Goal: Find contact information: Find contact information

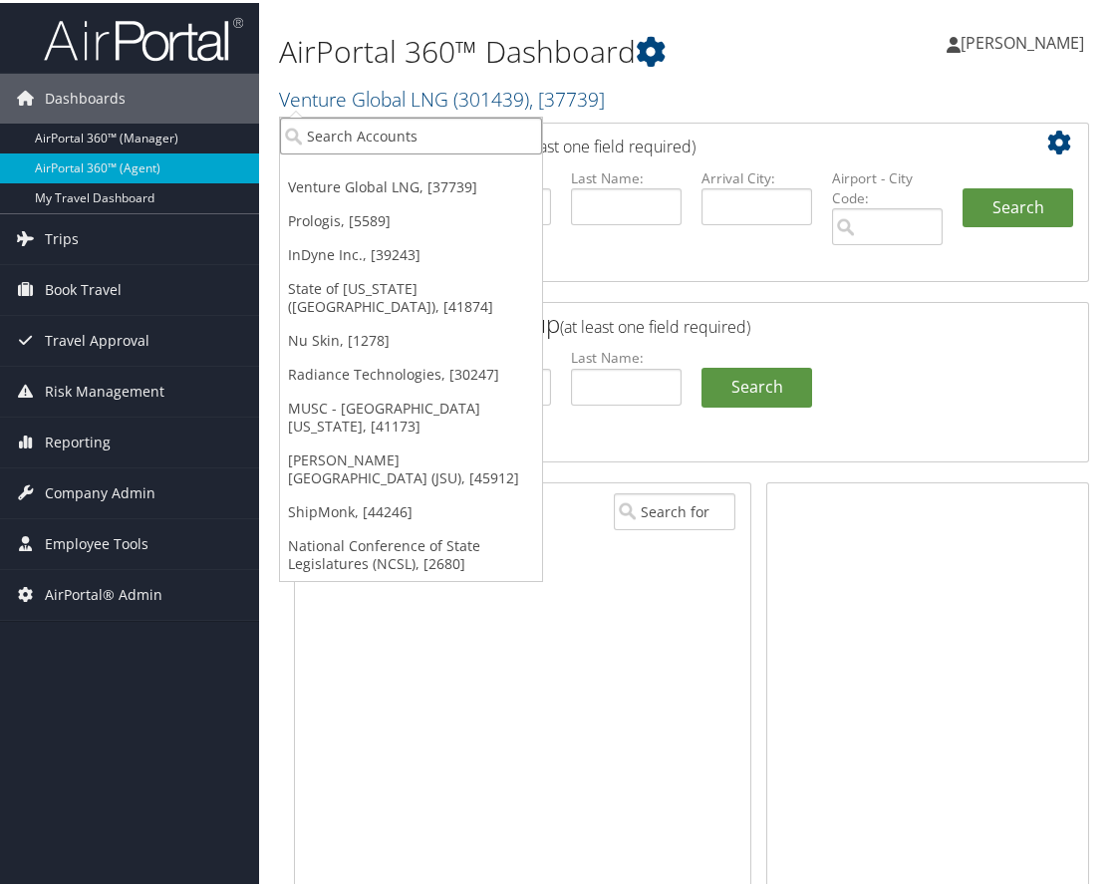
click at [359, 131] on input "search" at bounding box center [411, 133] width 262 height 37
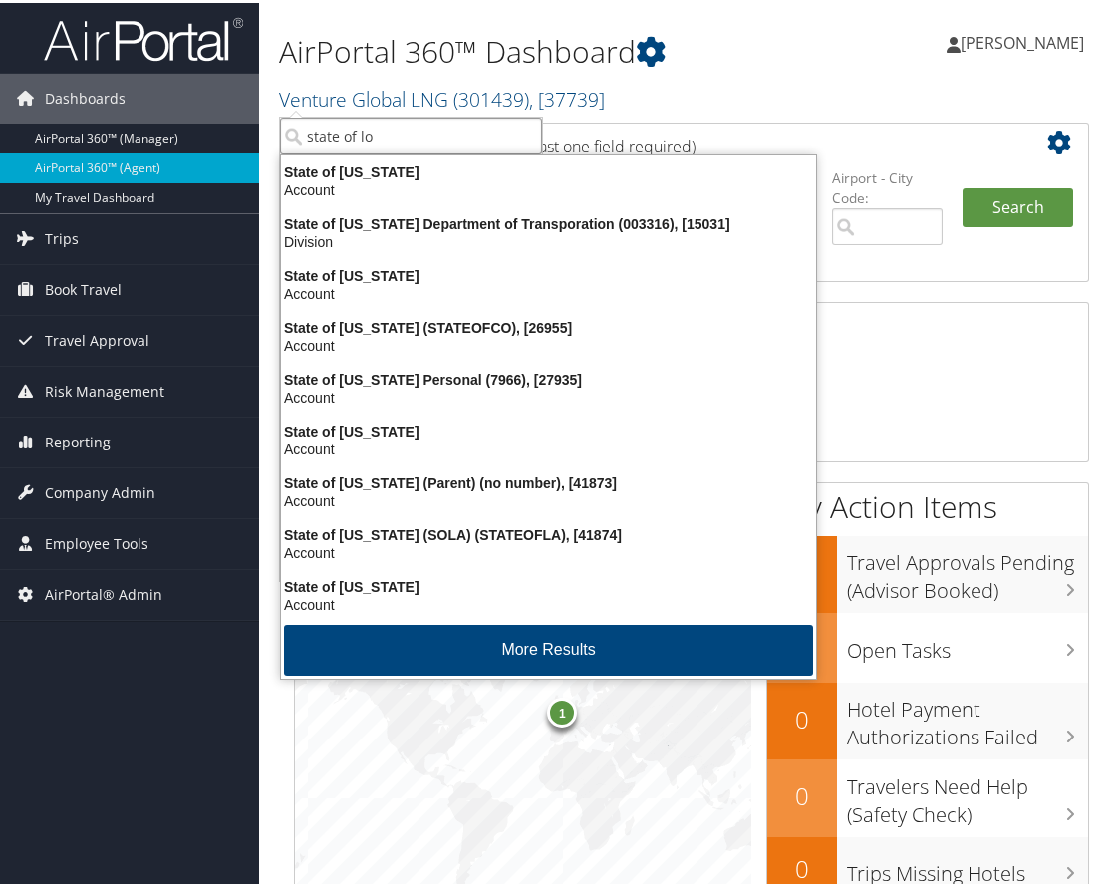
type input "state of lou"
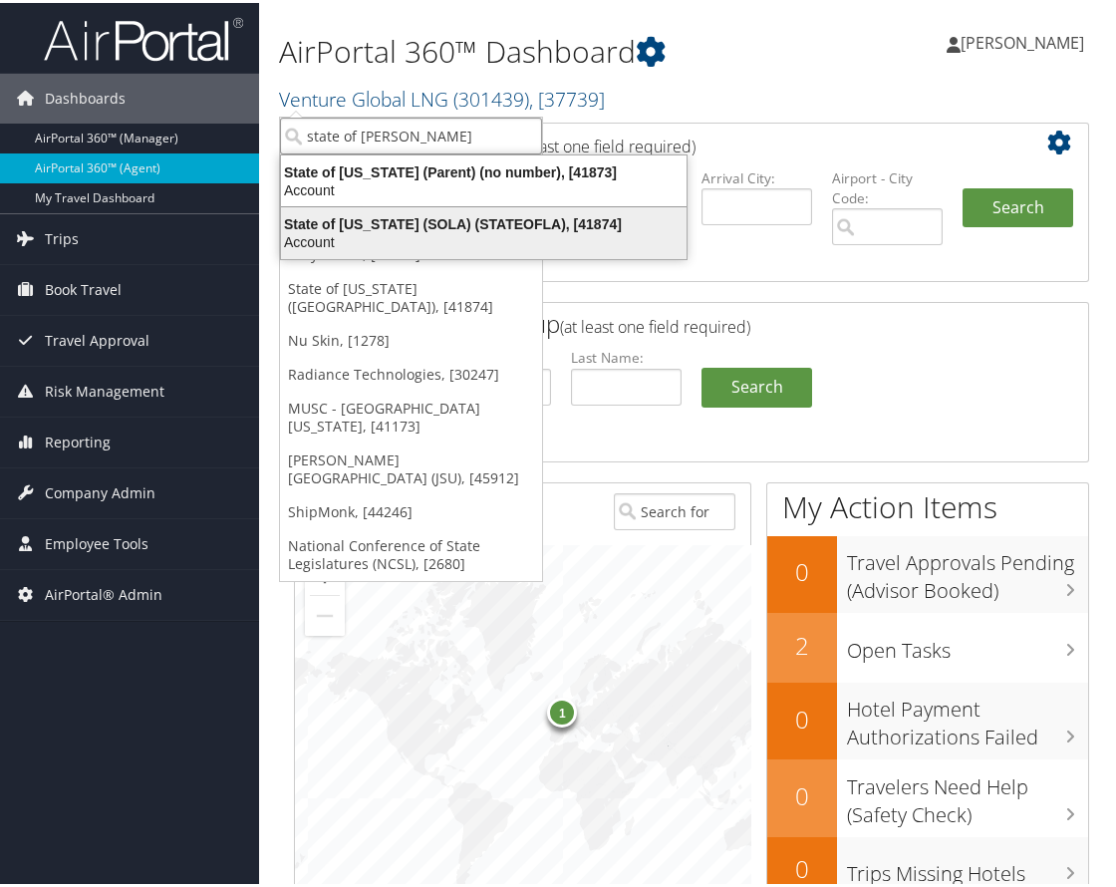
click at [382, 217] on div "State of Louisiana (SOLA) (STATEOFLA), [41874]" at bounding box center [484, 221] width 430 height 18
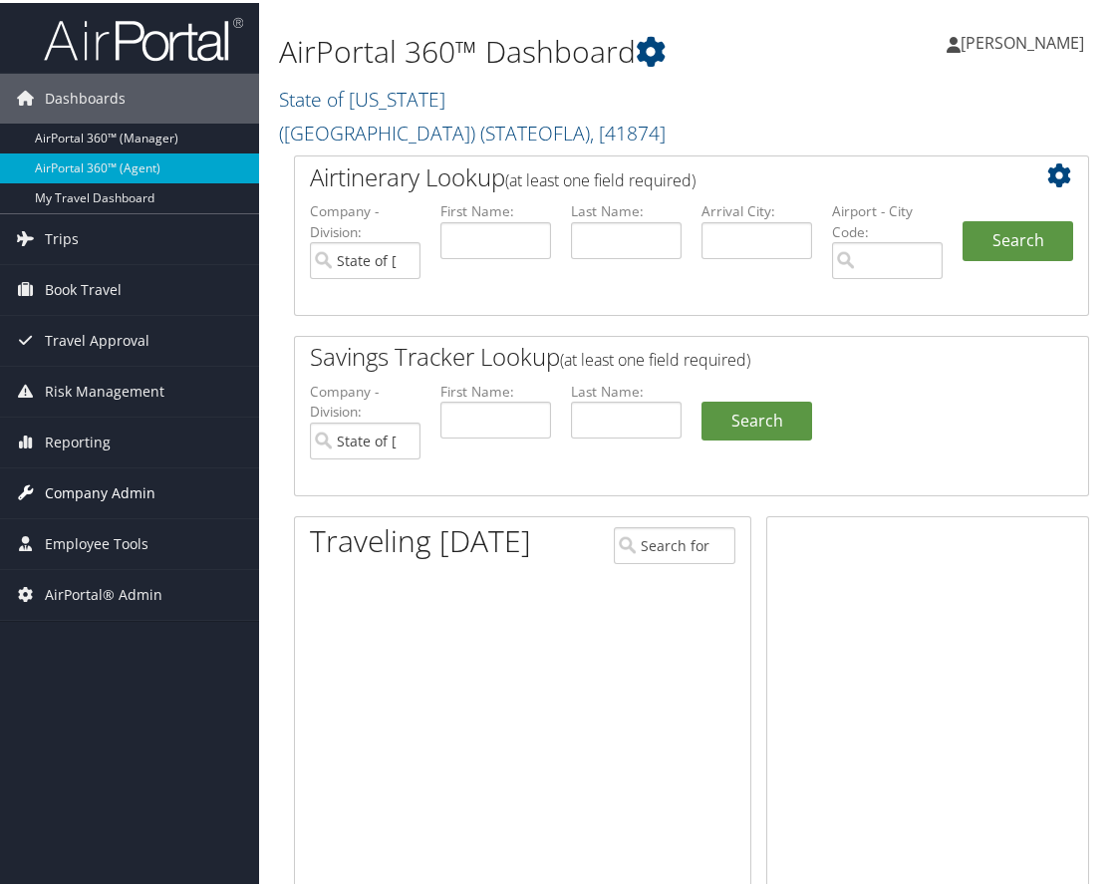
click at [121, 483] on span "Company Admin" at bounding box center [100, 491] width 111 height 50
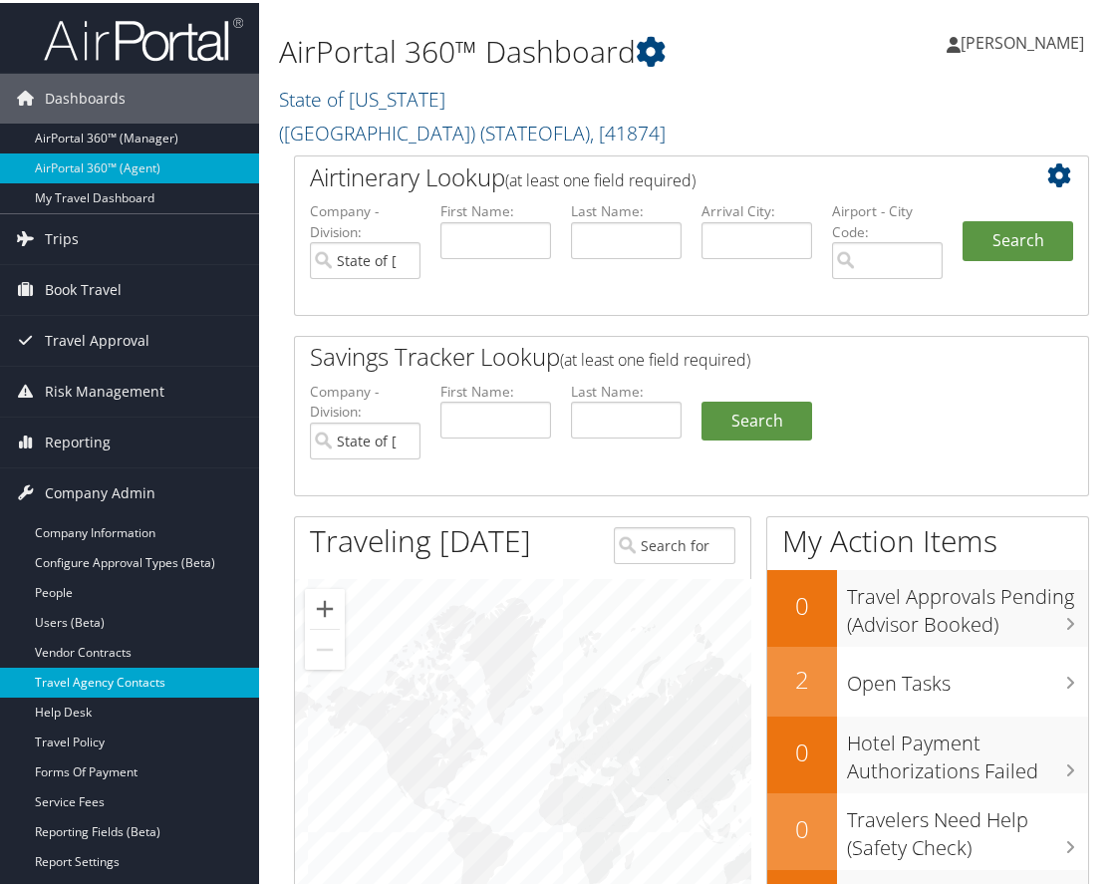
click at [142, 683] on link "Travel Agency Contacts" at bounding box center [129, 680] width 259 height 30
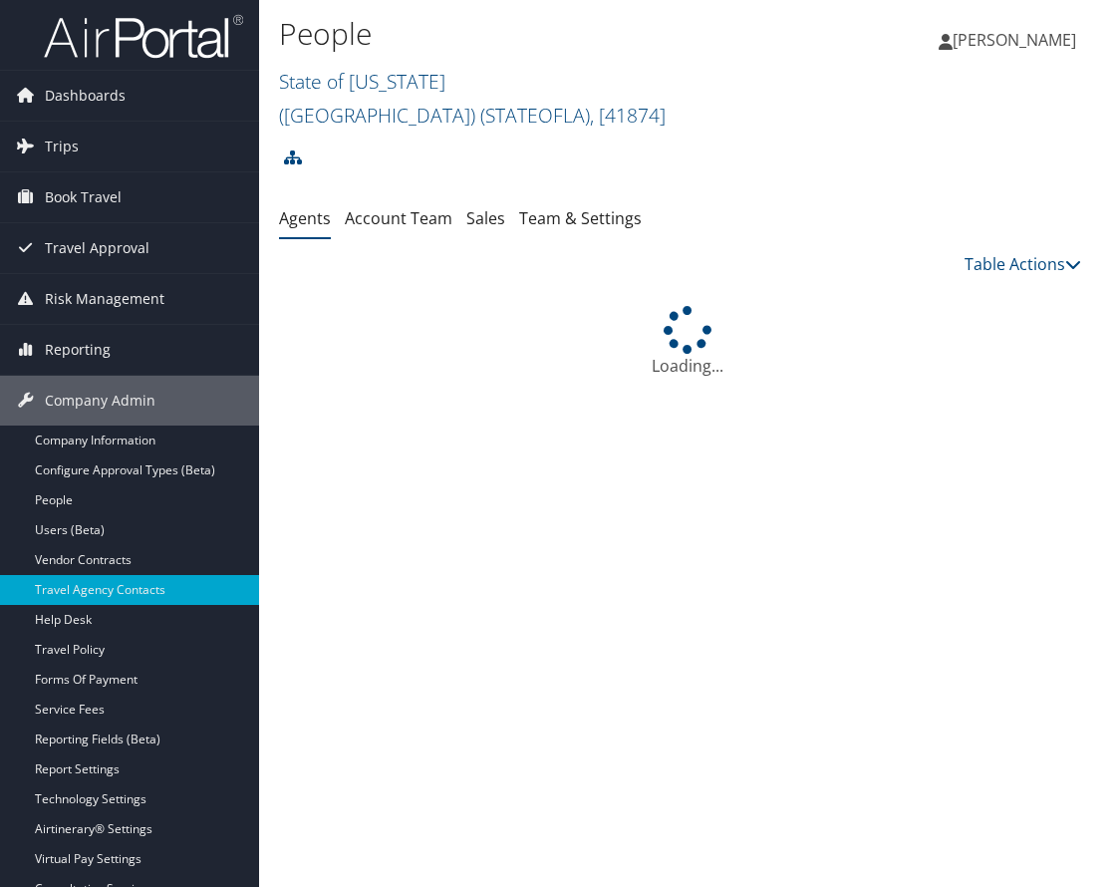
click at [378, 207] on link "Account Team" at bounding box center [399, 218] width 108 height 22
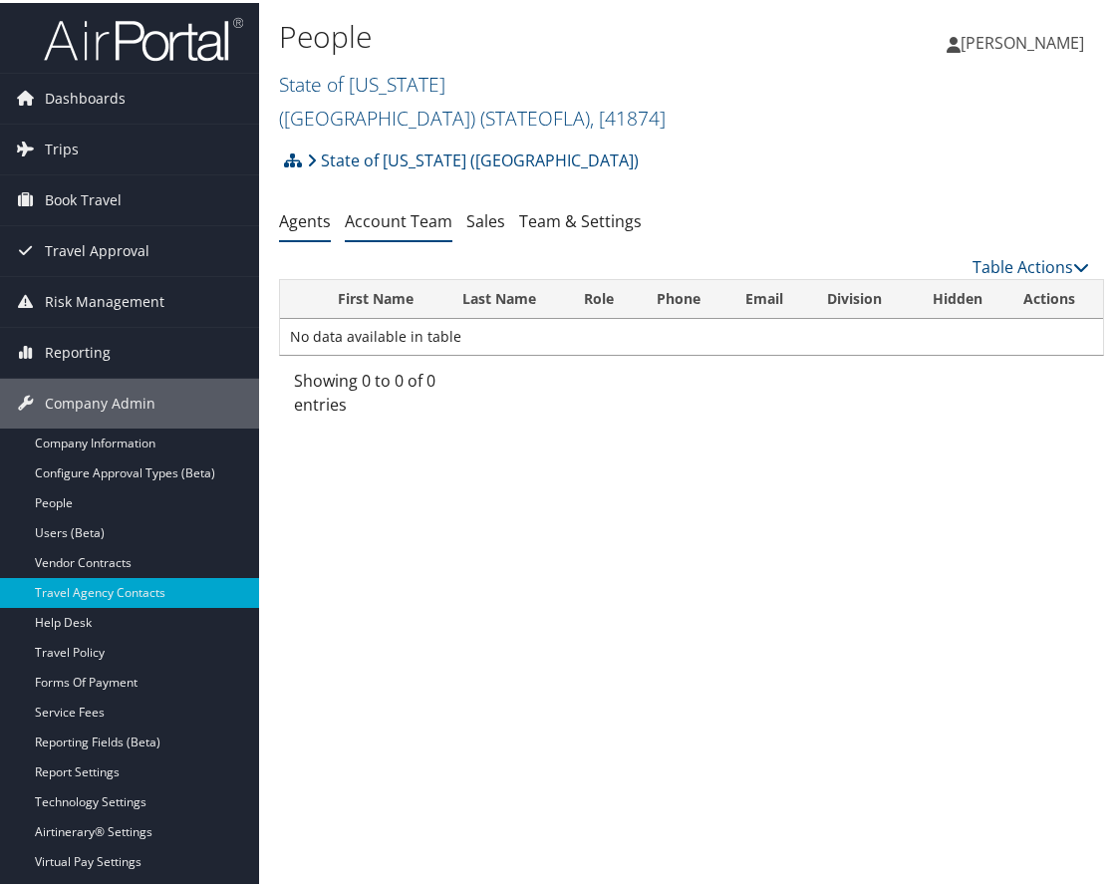
click at [392, 207] on link "Account Team" at bounding box center [399, 218] width 108 height 22
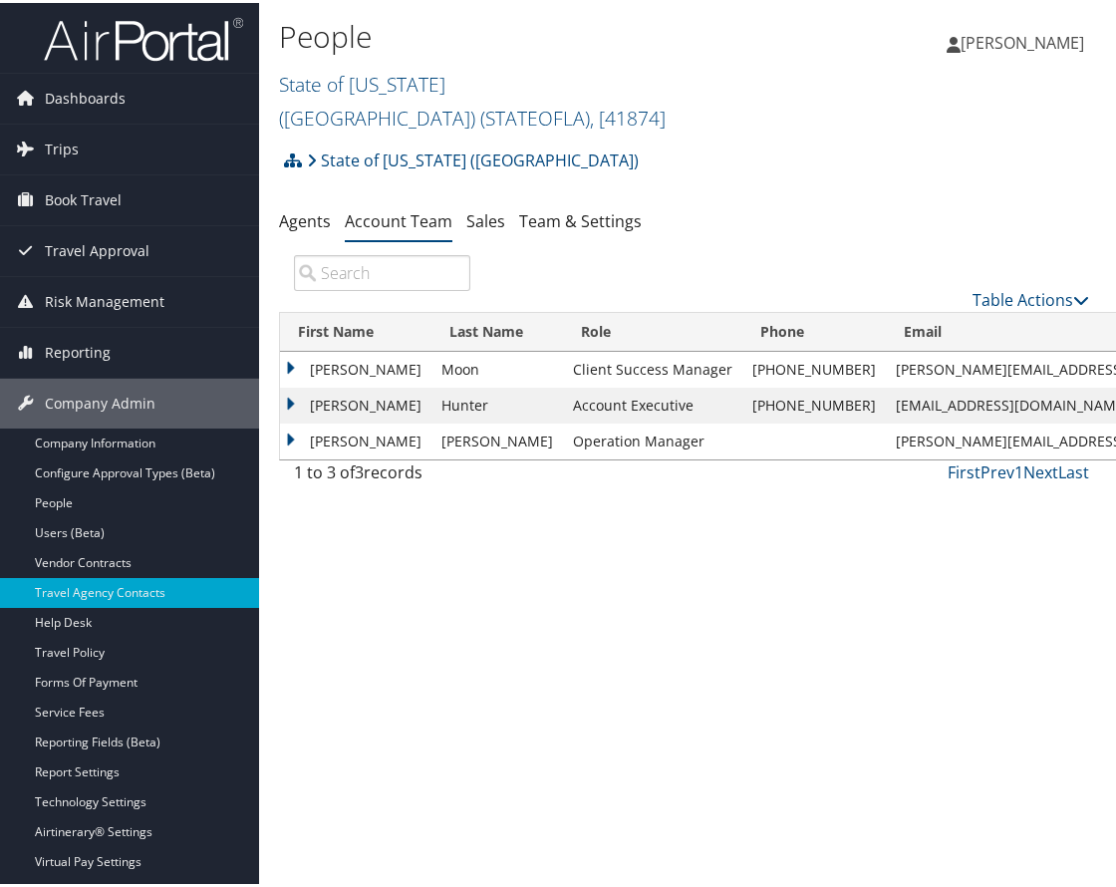
click at [587, 63] on h2 "State of Louisiana (SOLA) ( STATEOFLA ) , [ 41874 ]" at bounding box center [554, 96] width 550 height 67
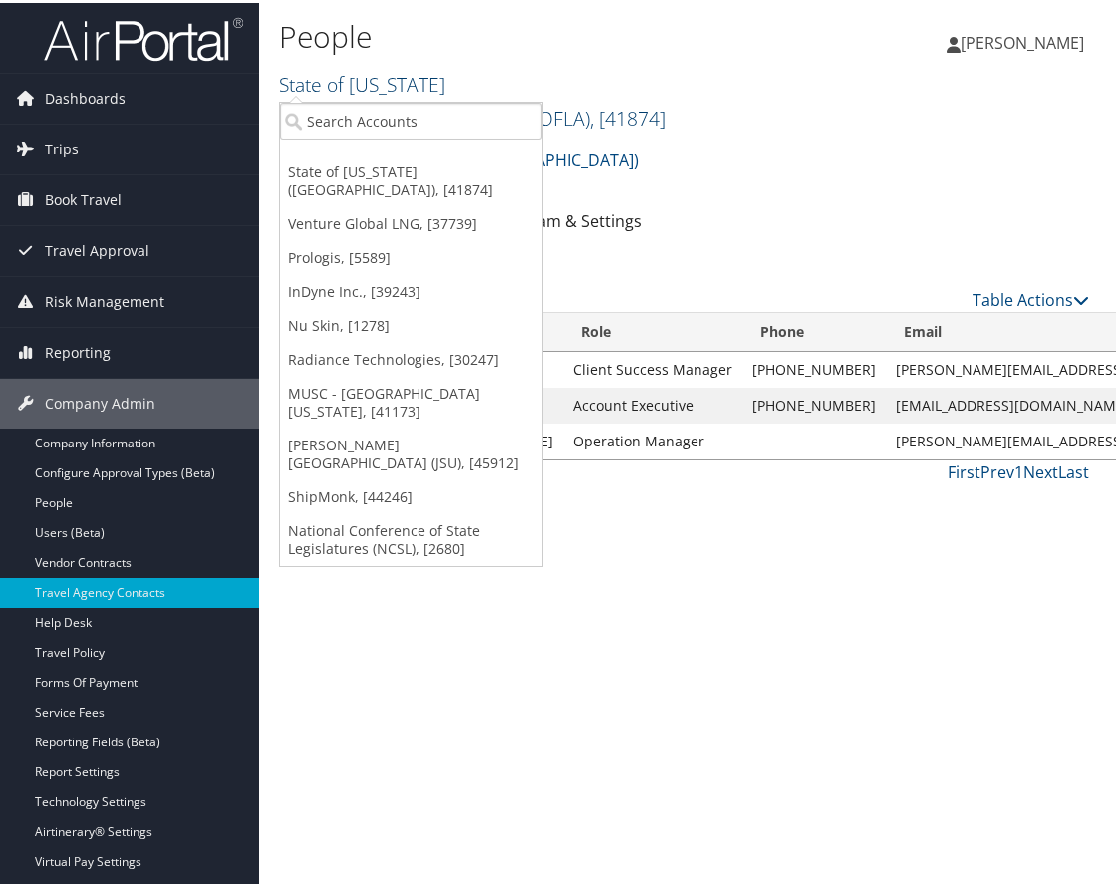
click at [587, 102] on span "( STATEOFLA )" at bounding box center [535, 115] width 110 height 27
click at [491, 108] on input "search" at bounding box center [411, 118] width 262 height 37
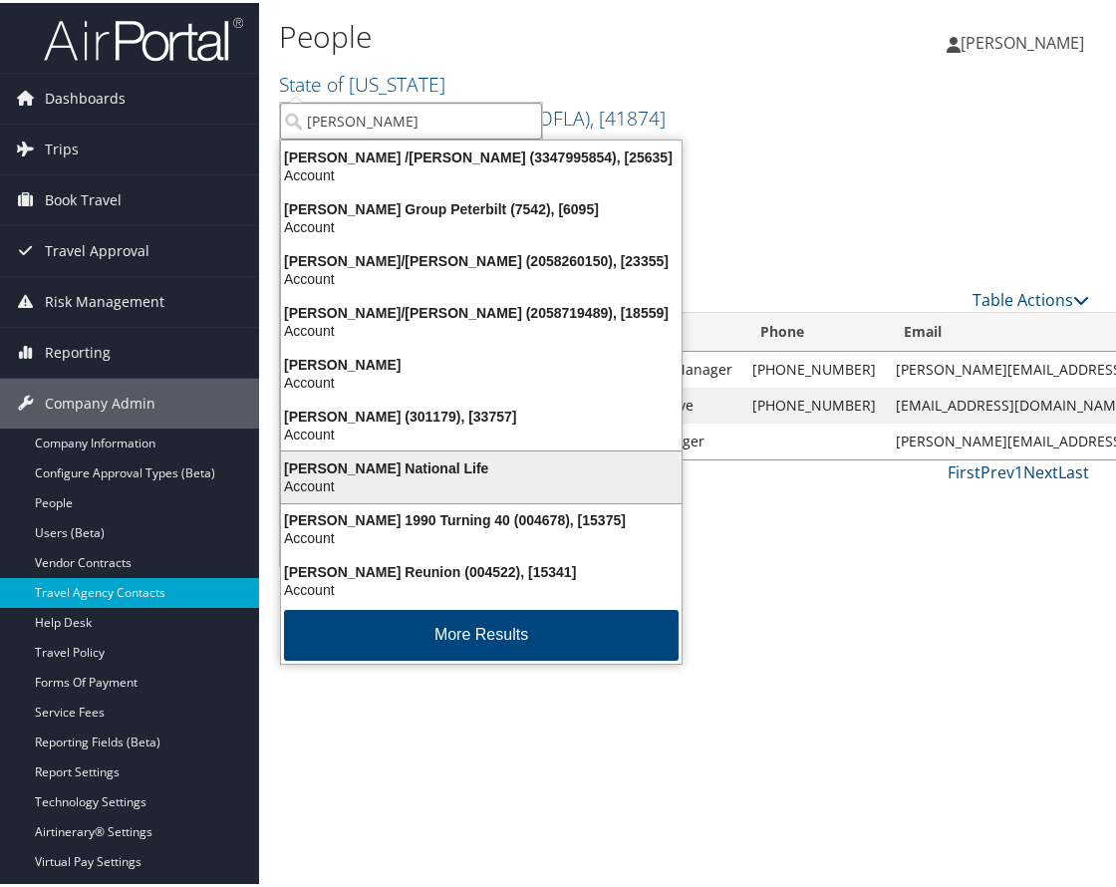
type input "jackson s"
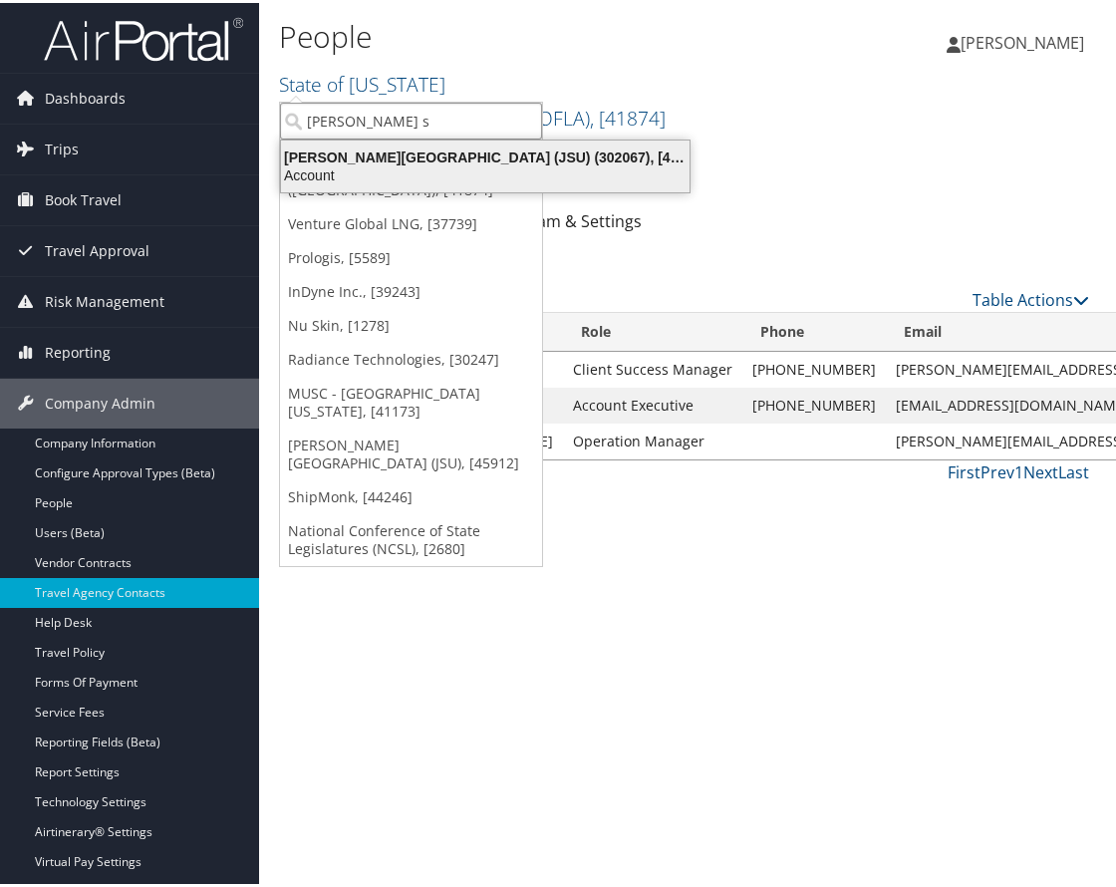
click at [413, 174] on div "Account" at bounding box center [485, 172] width 433 height 18
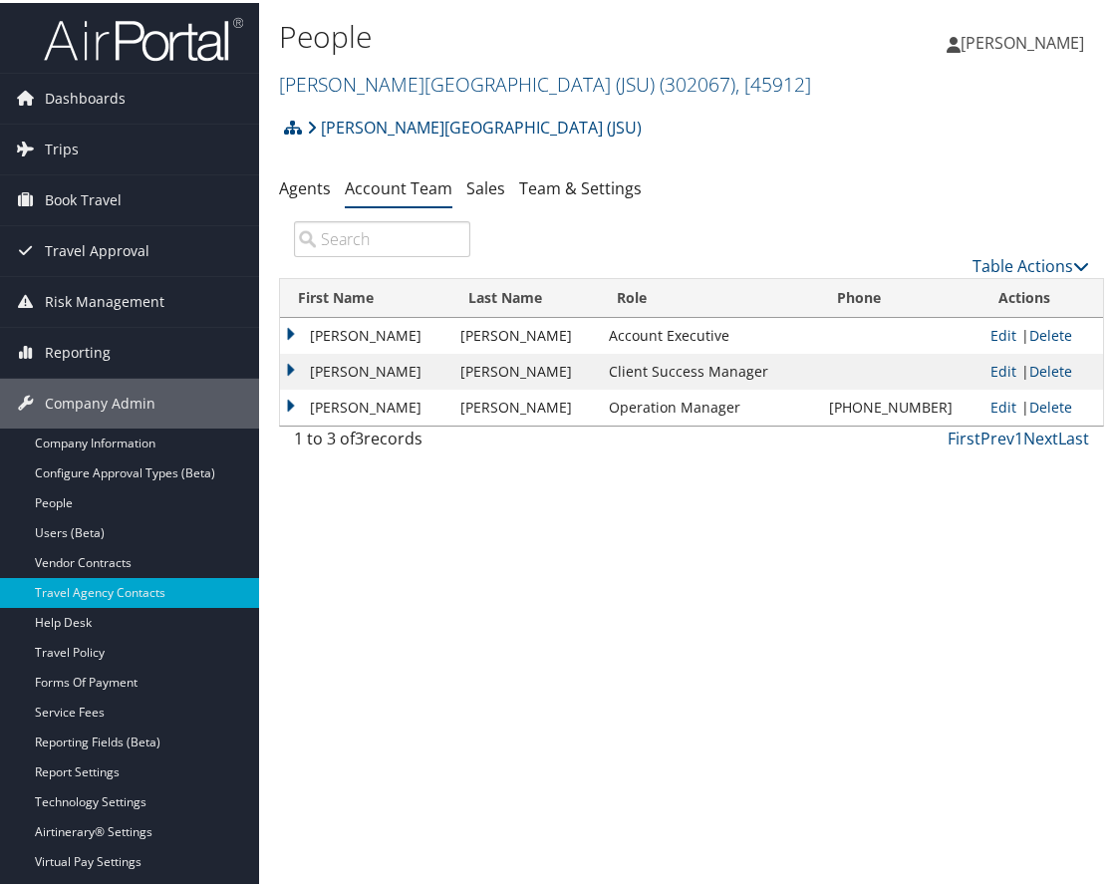
click at [738, 154] on div "[PERSON_NAME][GEOGRAPHIC_DATA] (JSU) Account Structure [PERSON_NAME][GEOGRAPHIC…" at bounding box center [691, 132] width 825 height 54
click at [736, 89] on span ", [ 45912 ]" at bounding box center [774, 81] width 76 height 27
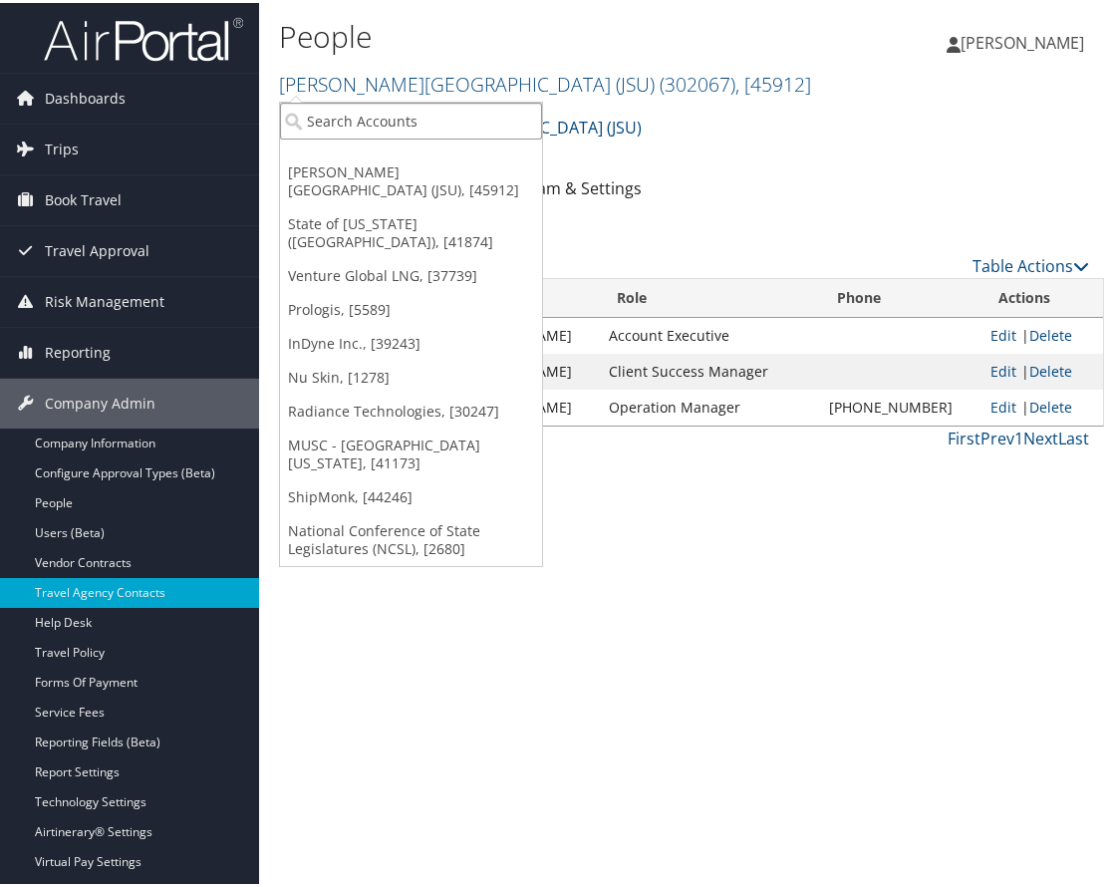
click at [499, 119] on input "search" at bounding box center [411, 118] width 262 height 37
type input "nice"
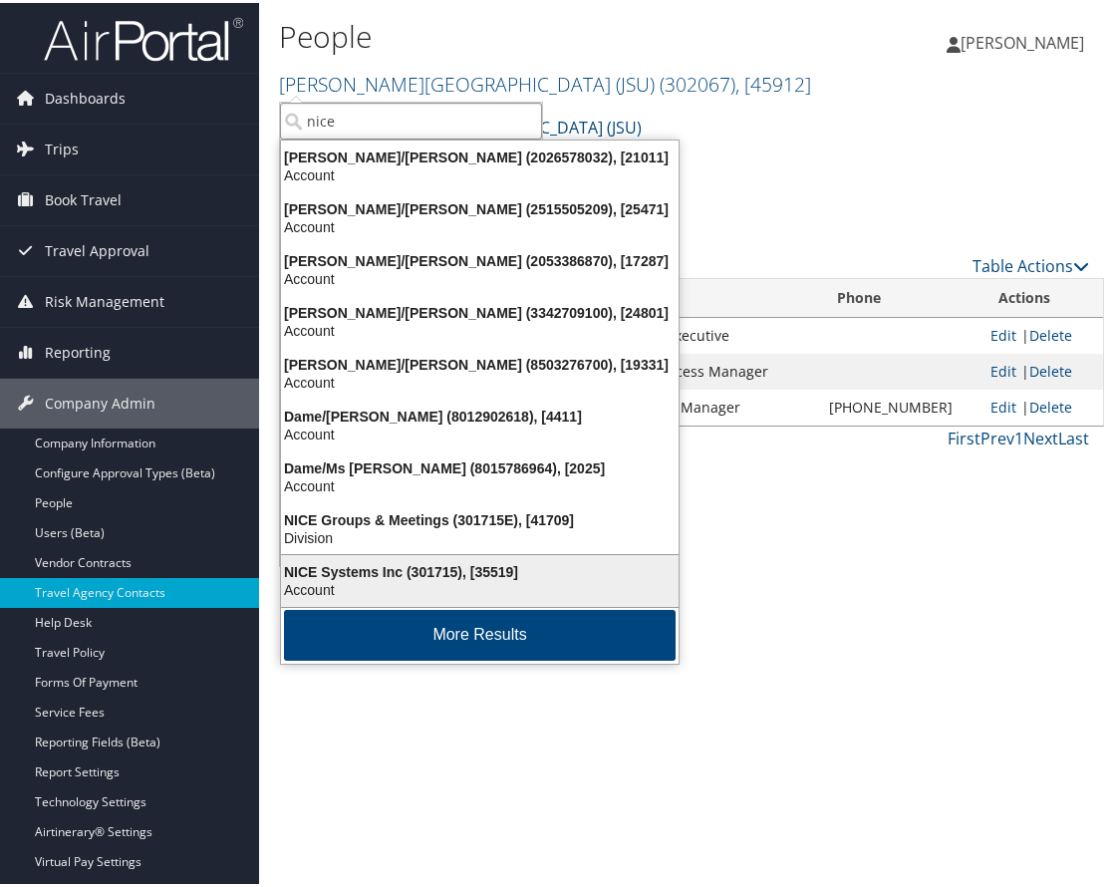
click at [384, 575] on div "NICE Systems Inc (301715), [35519]" at bounding box center [480, 569] width 422 height 18
